Goal: Information Seeking & Learning: Learn about a topic

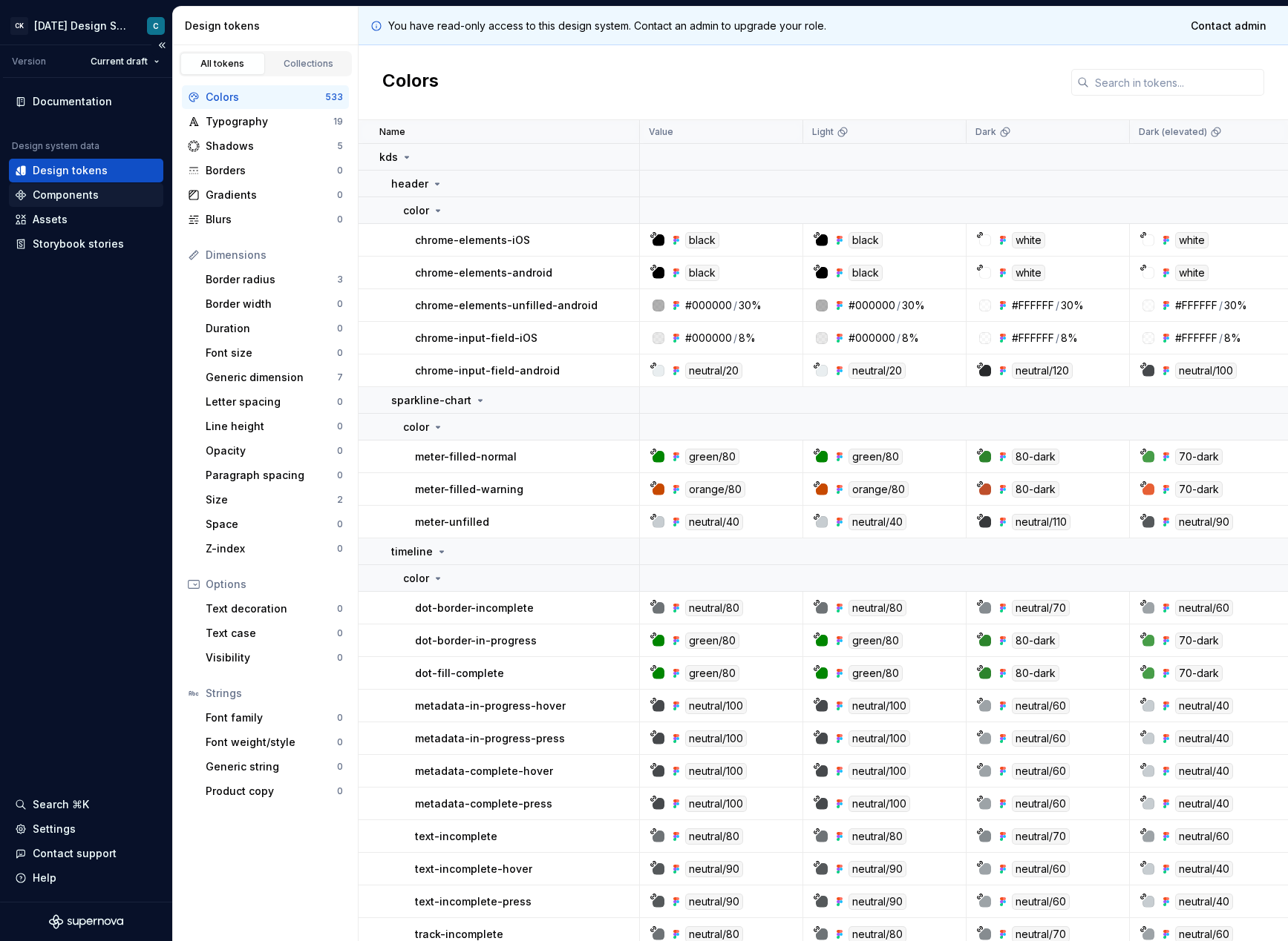
click at [58, 196] on div "Components" at bounding box center [65, 194] width 66 height 15
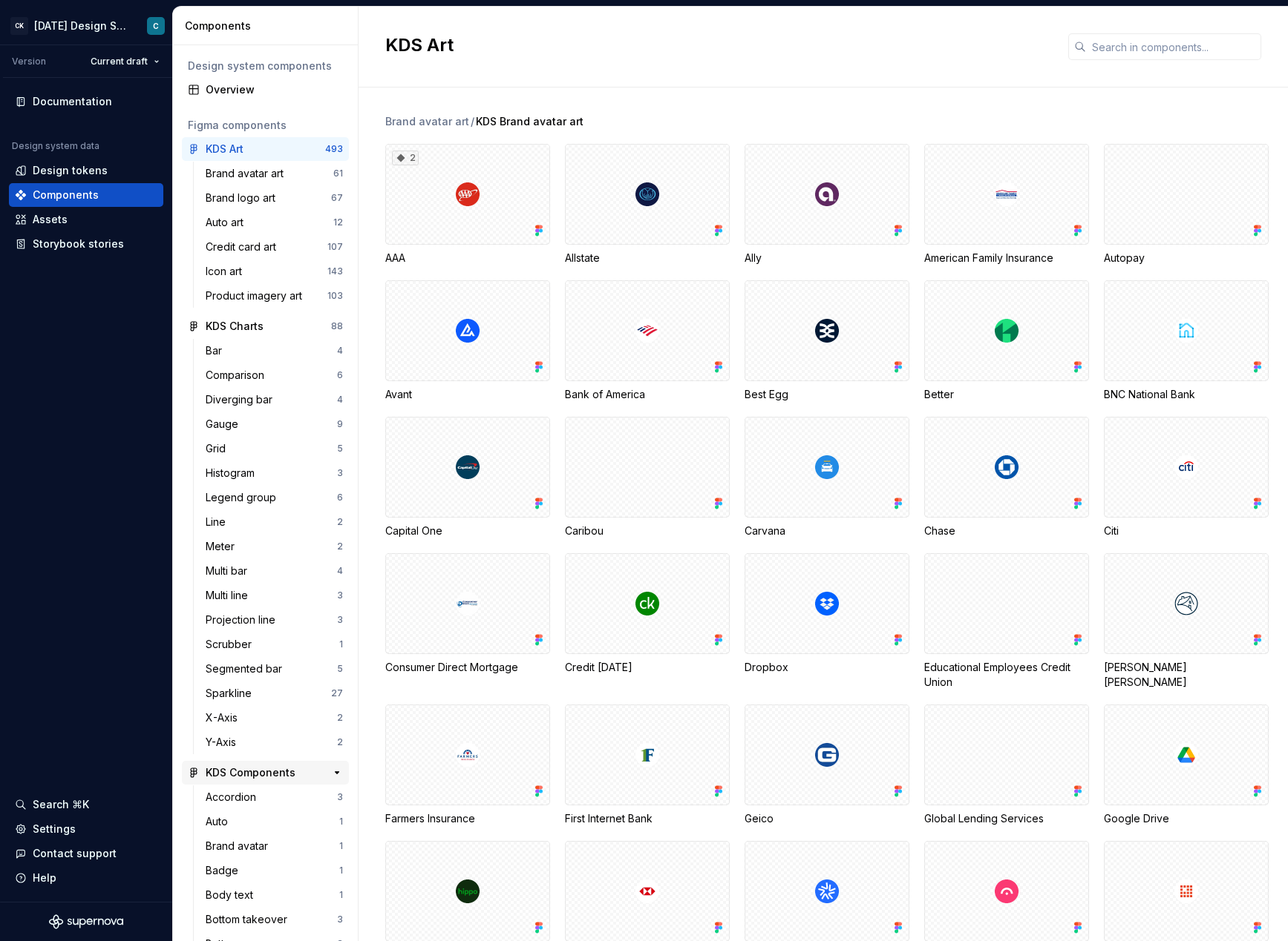
click at [262, 765] on div "KDS Components 119" at bounding box center [265, 773] width 167 height 24
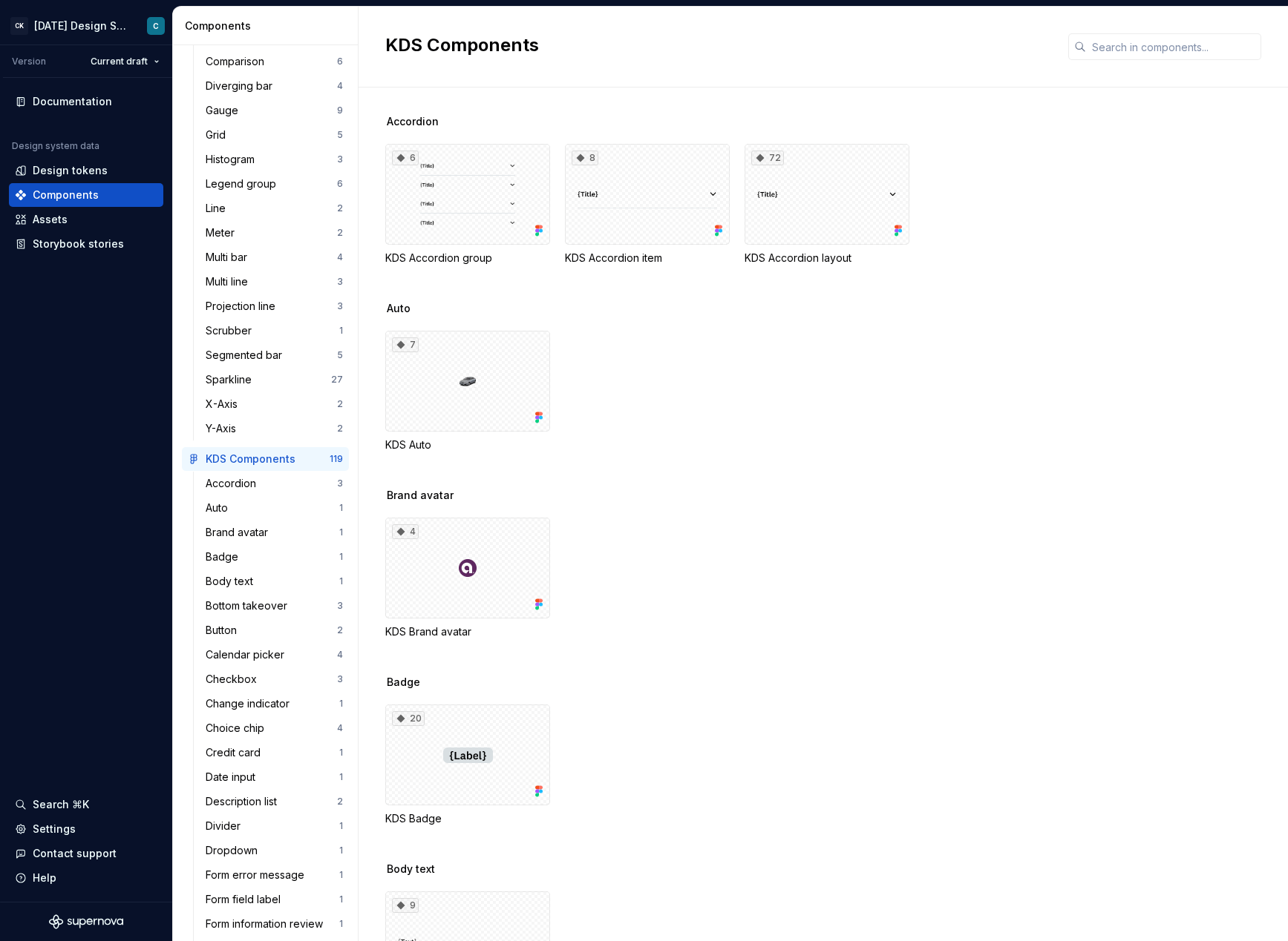
scroll to position [111, 0]
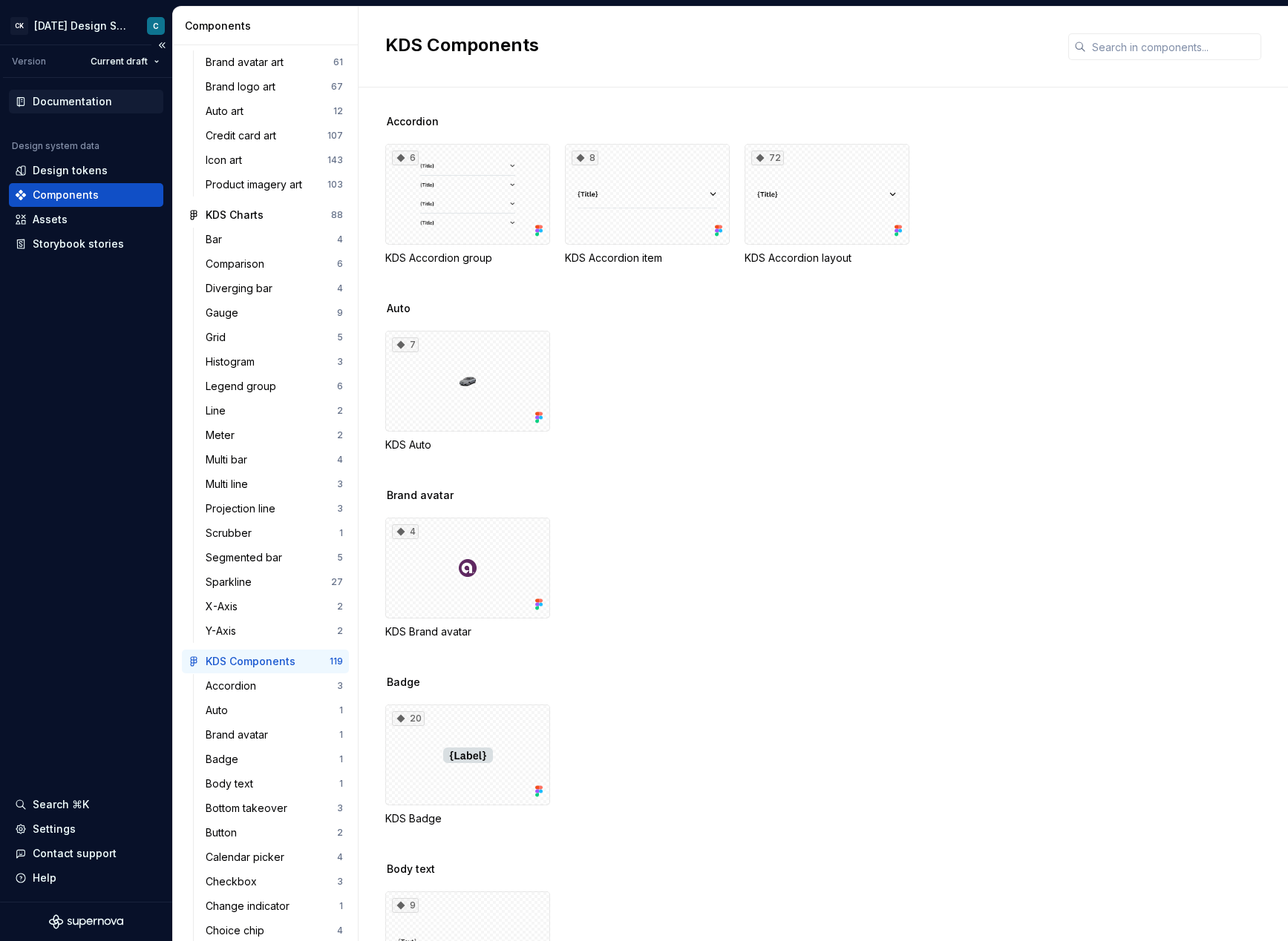
click at [61, 100] on div "Documentation" at bounding box center [72, 101] width 79 height 15
